Goal: Communication & Community: Participate in discussion

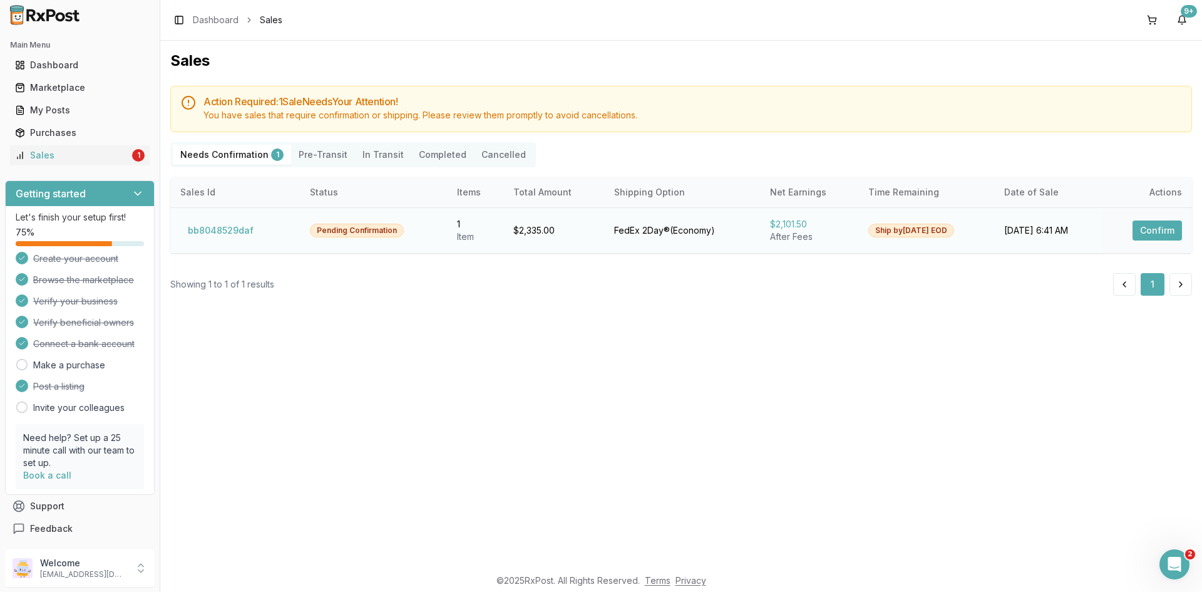
click at [1141, 232] on button "Confirm" at bounding box center [1156, 230] width 49 height 20
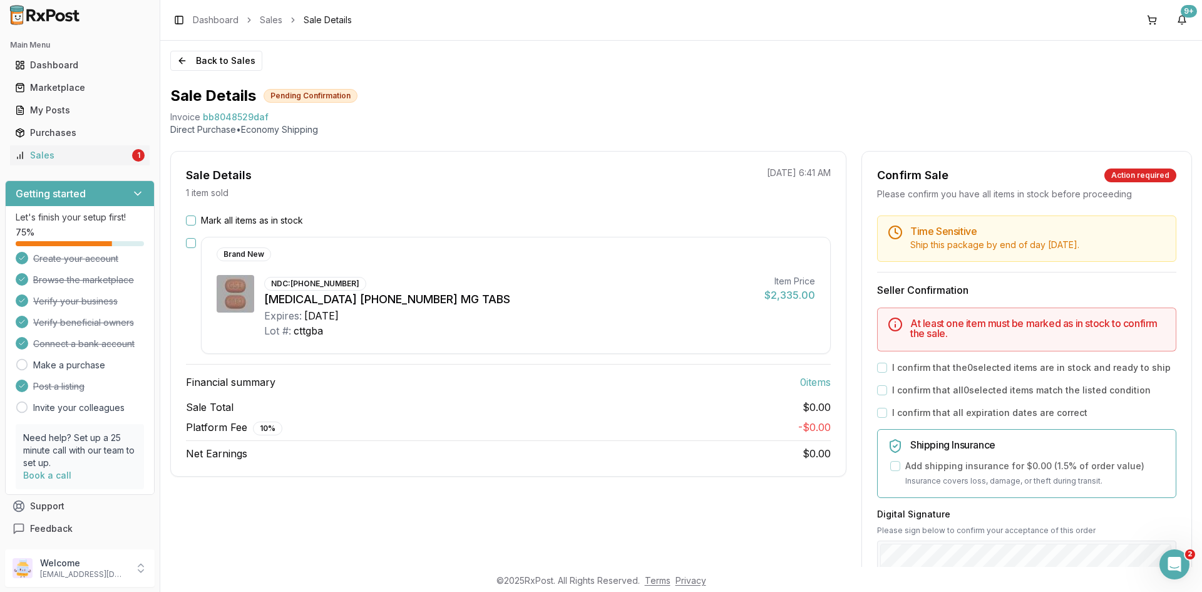
click at [249, 115] on span "bb8048529daf" at bounding box center [236, 117] width 66 height 13
copy span "bb8048529daf"
click at [1176, 563] on icon "Open Intercom Messenger" at bounding box center [1172, 562] width 21 height 21
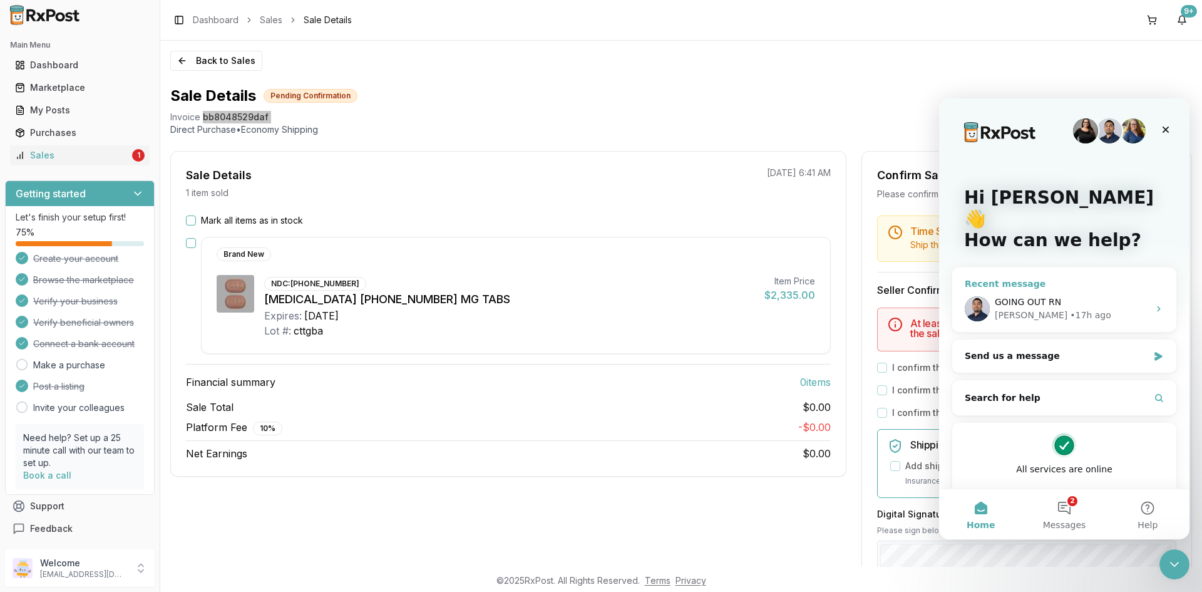
click at [1099, 309] on div "Manuel • 17h ago" at bounding box center [1072, 315] width 154 height 13
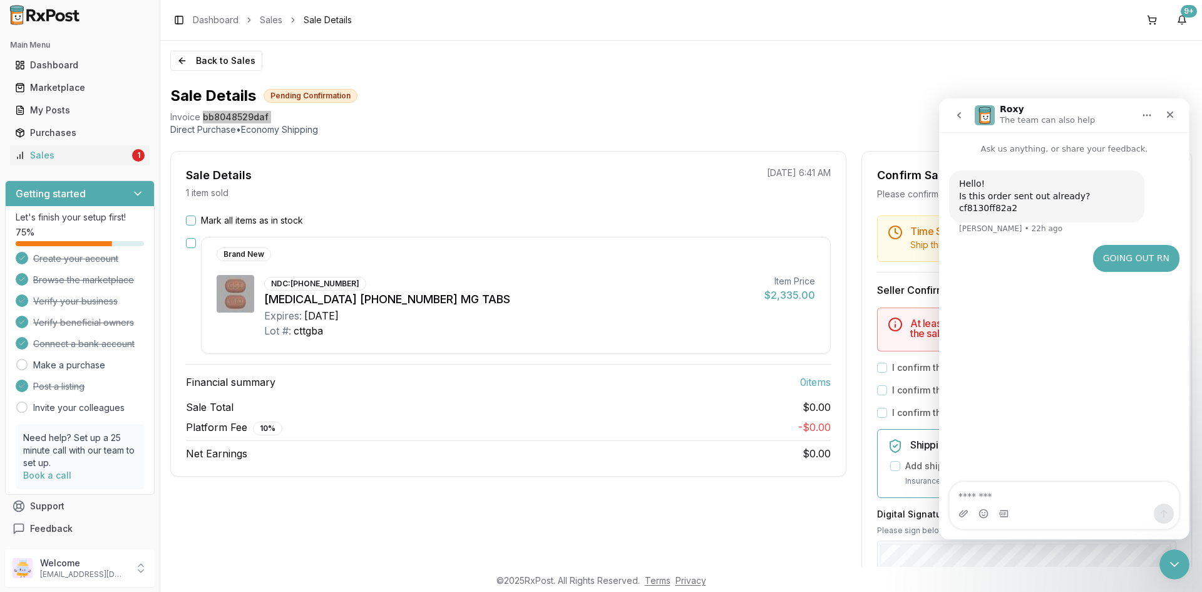
click at [1054, 497] on textarea "Message…" at bounding box center [1064, 492] width 229 height 21
type textarea "**********"
